Goal: Use online tool/utility: Utilize a website feature to perform a specific function

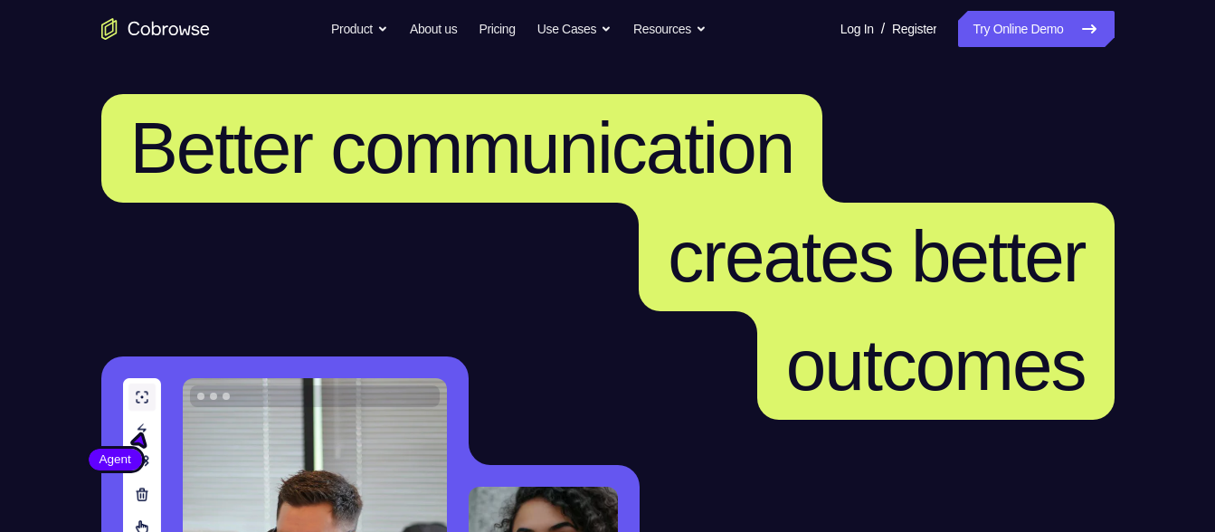
click at [993, 22] on link "Try Online Demo" at bounding box center [1036, 29] width 156 height 36
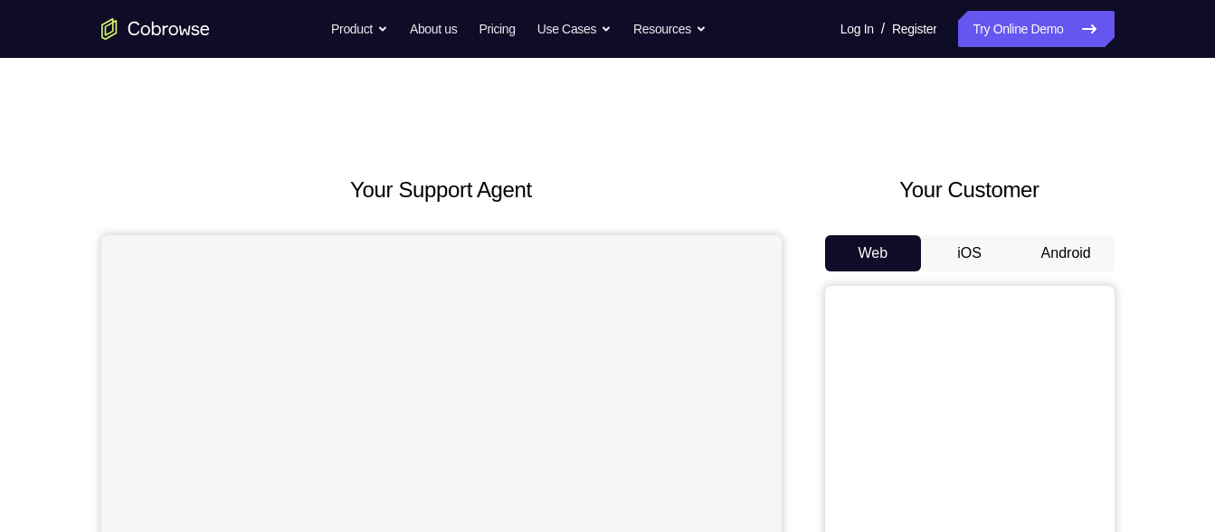
click at [1054, 253] on button "Android" at bounding box center [1066, 253] width 97 height 36
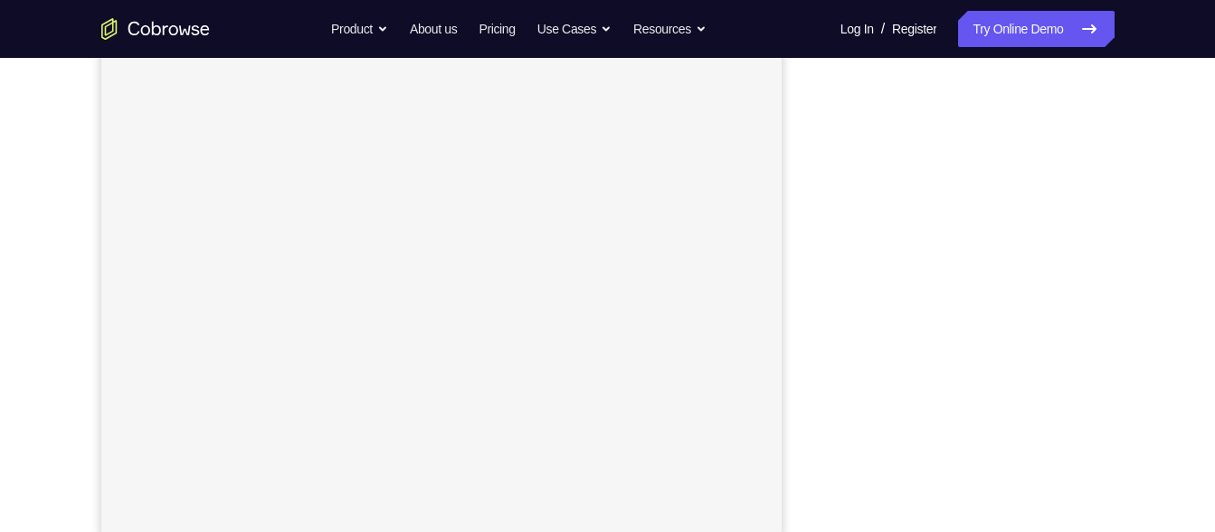
scroll to position [304, 0]
